Goal: Task Accomplishment & Management: Manage account settings

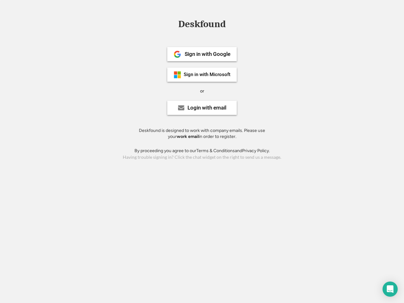
click at [202, 90] on div "or" at bounding box center [202, 91] width 4 height 6
click at [202, 25] on div "Deskfound" at bounding box center [202, 24] width 54 height 10
click at [173, 24] on div "Deskfound" at bounding box center [202, 25] width 404 height 12
click at [202, 25] on div "Deskfound" at bounding box center [202, 24] width 54 height 10
click at [202, 91] on div "or" at bounding box center [202, 91] width 4 height 6
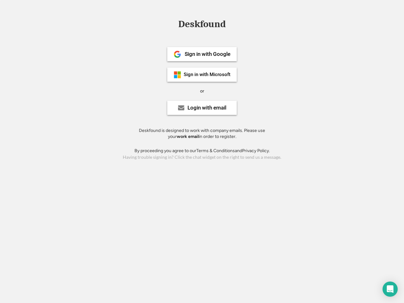
click at [202, 54] on div "Sign in with Google" at bounding box center [208, 53] width 46 height 5
click at [207, 54] on div "Sign in with Google" at bounding box center [208, 53] width 46 height 5
click at [177, 54] on img at bounding box center [178, 55] width 8 height 8
click at [202, 75] on div "Sign in with Microsoft" at bounding box center [207, 74] width 47 height 5
click at [207, 75] on div "Sign in with Microsoft" at bounding box center [207, 74] width 47 height 5
